Goal: Navigation & Orientation: Find specific page/section

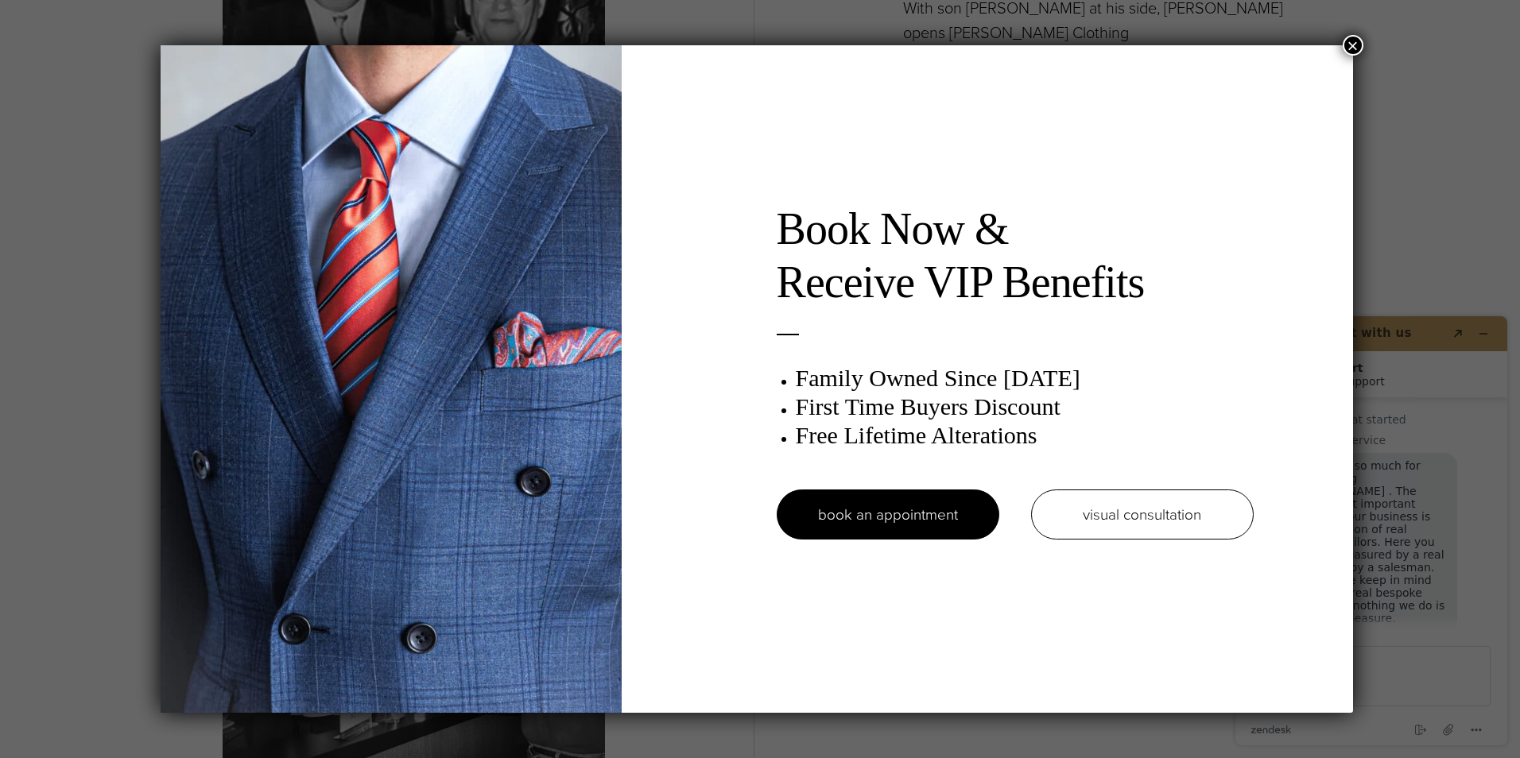
click at [1356, 45] on button "×" at bounding box center [1352, 45] width 21 height 21
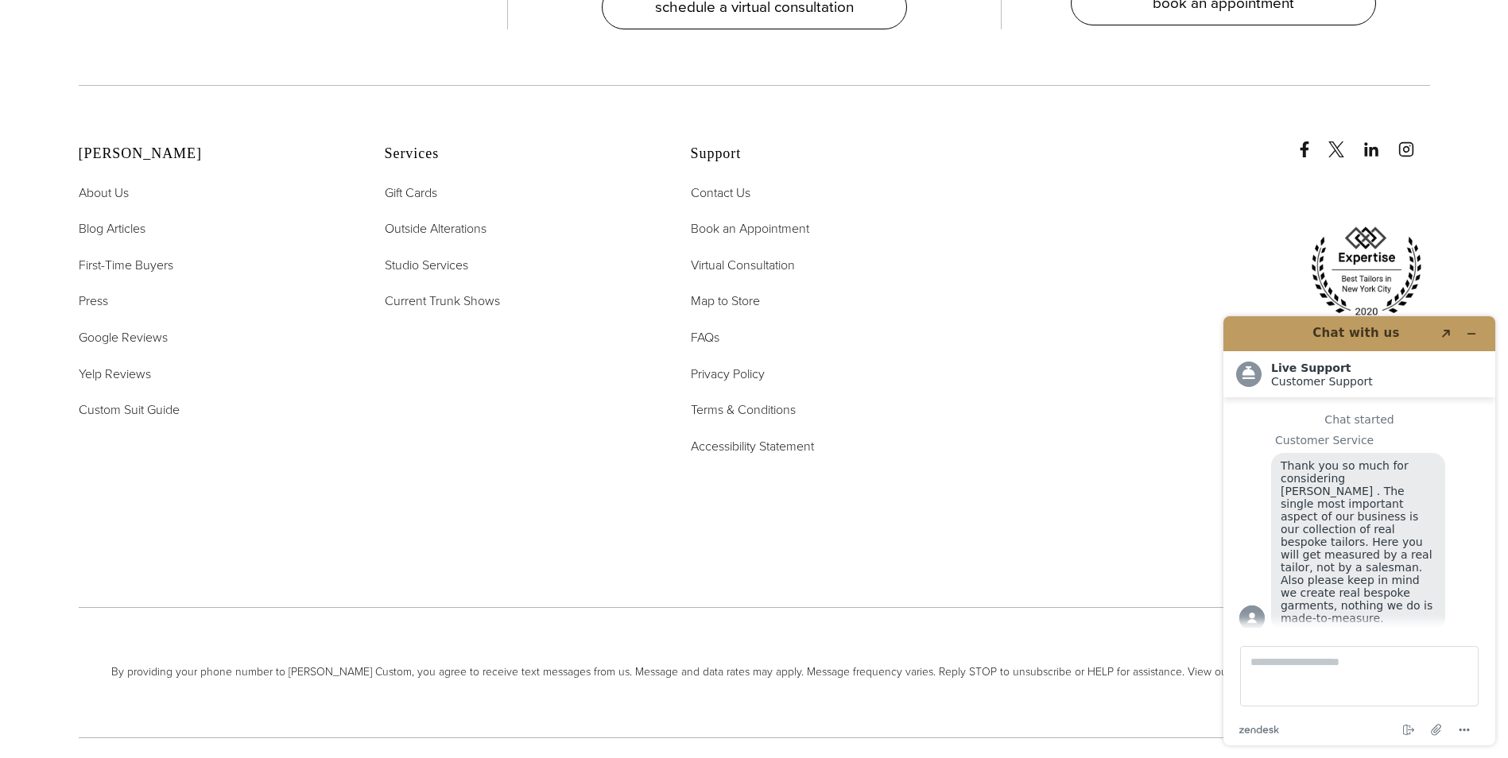
scroll to position [7199, 0]
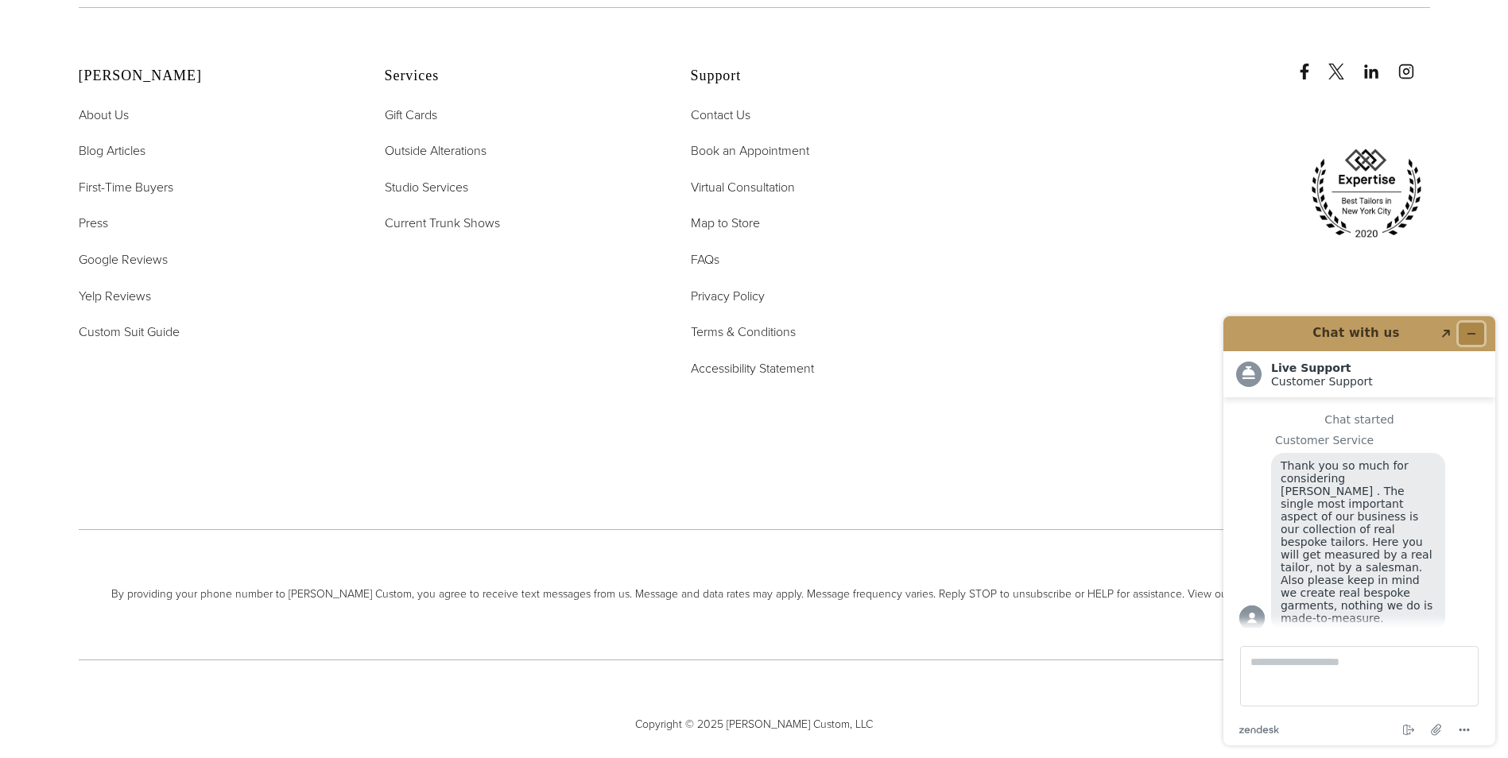
click at [1472, 327] on button "Minimize widget" at bounding box center [1470, 334] width 25 height 22
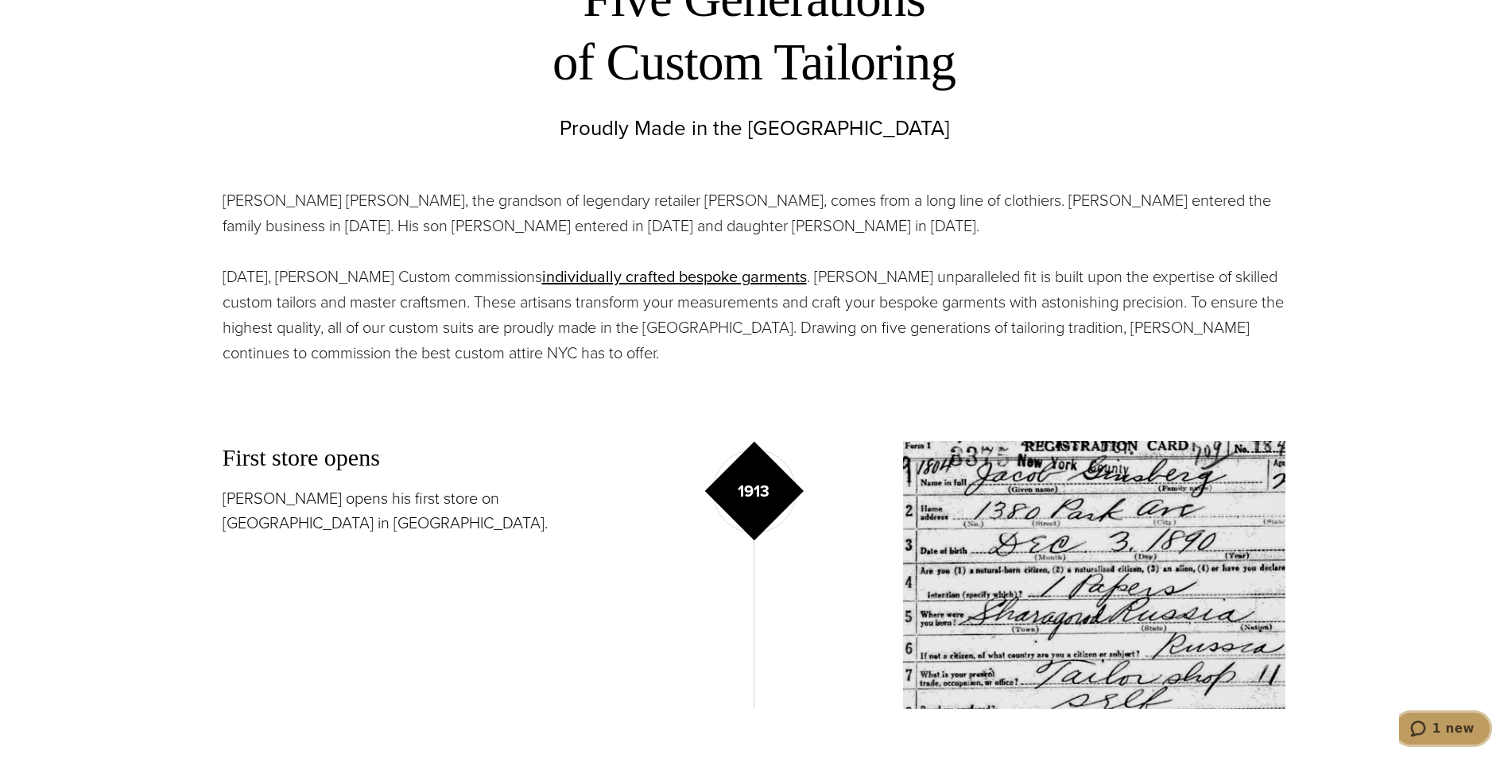
scroll to position [0, 0]
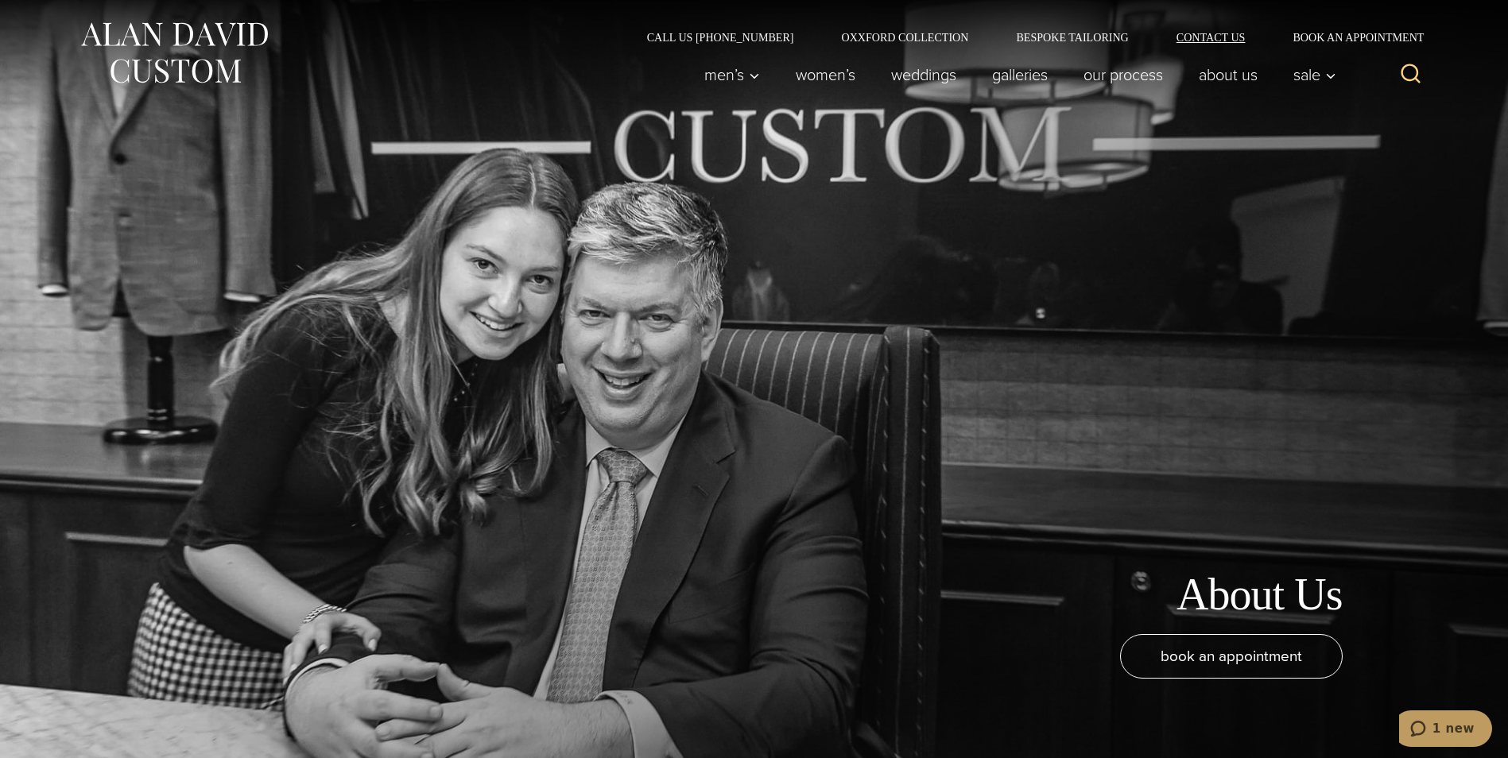
click at [1229, 38] on link "Contact Us" at bounding box center [1210, 37] width 117 height 11
